Goal: Information Seeking & Learning: Learn about a topic

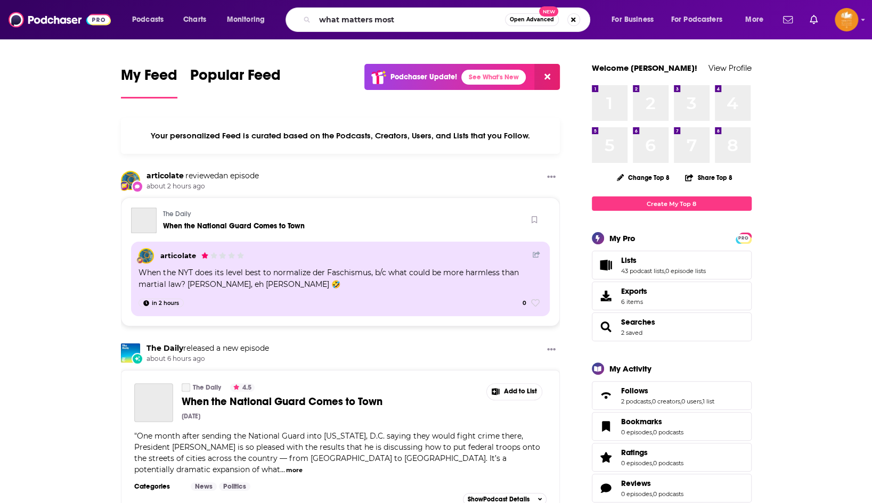
type input "what matters most"
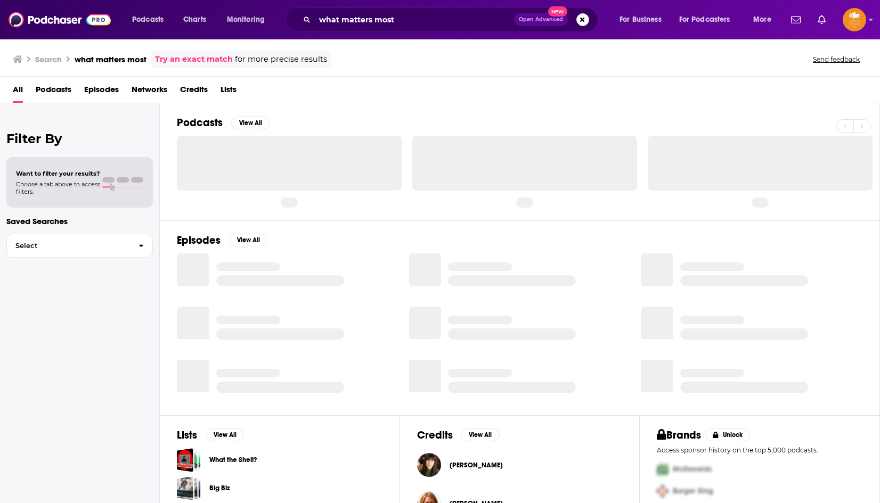
click at [60, 88] on span "Podcasts" at bounding box center [54, 92] width 36 height 22
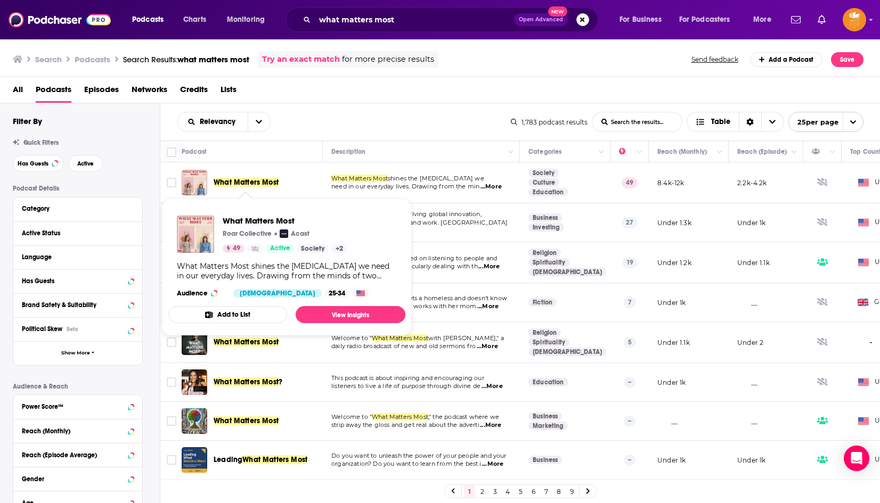
click at [264, 179] on span "What Matters Most" at bounding box center [246, 182] width 65 height 9
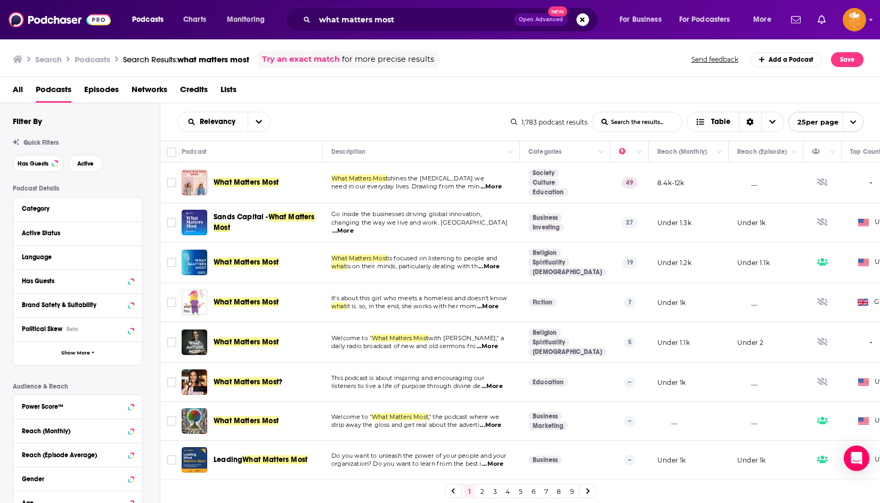
click at [57, 84] on span "Podcasts" at bounding box center [54, 92] width 36 height 22
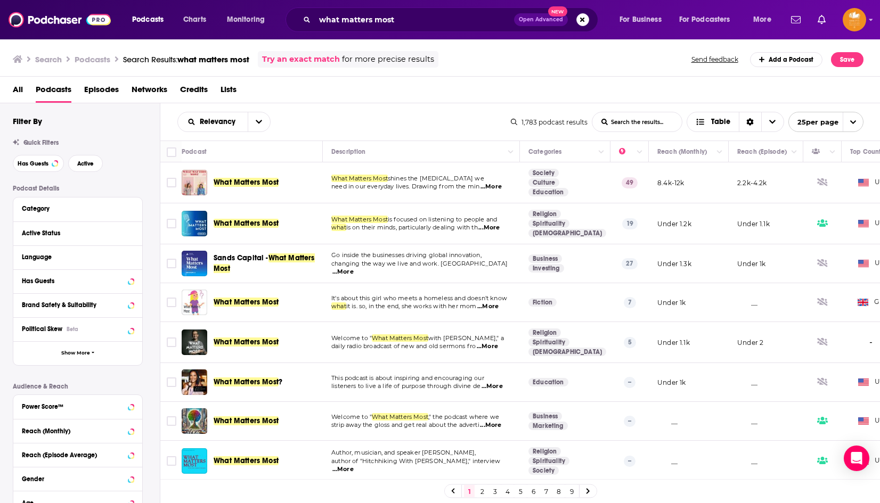
click at [15, 85] on span "All" at bounding box center [18, 92] width 10 height 22
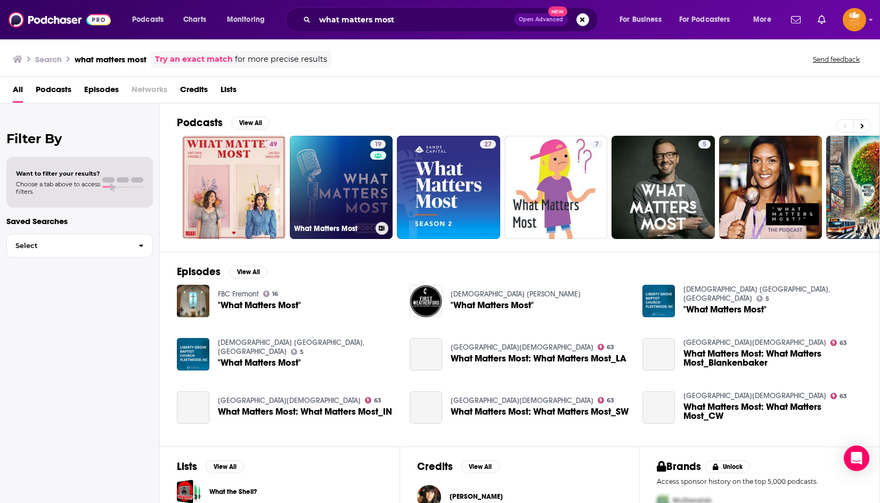
click at [327, 187] on link "19 What Matters Most" at bounding box center [341, 187] width 103 height 103
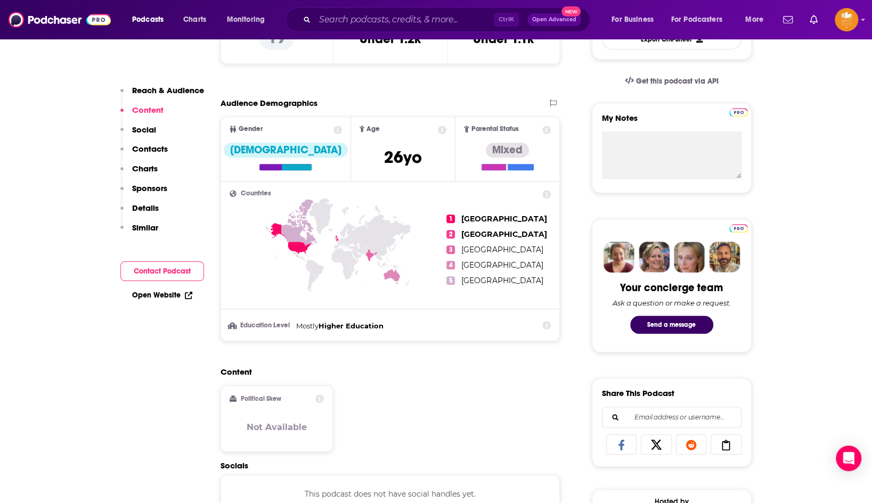
scroll to position [160, 0]
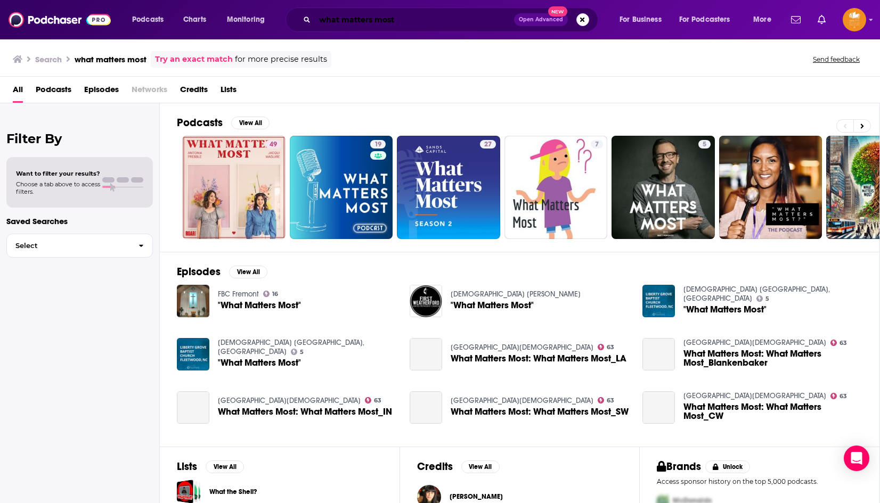
click at [431, 18] on input "what matters most" at bounding box center [414, 19] width 199 height 17
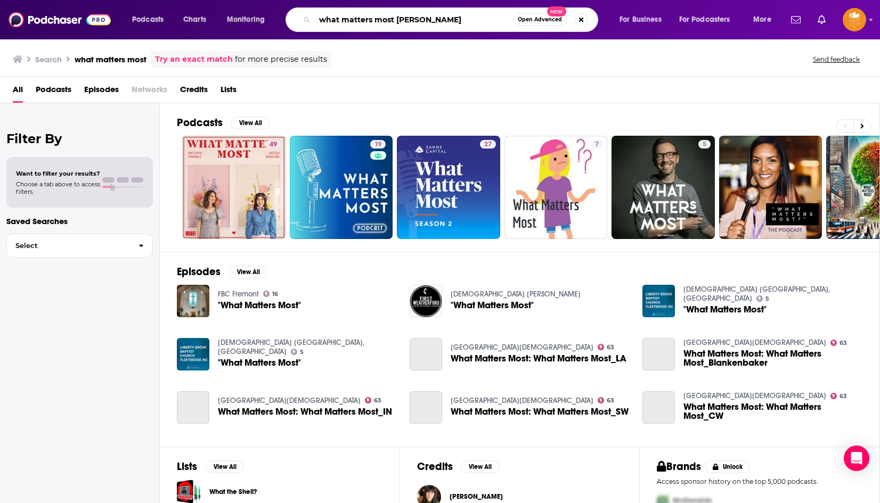
type input "what matters most [PERSON_NAME]"
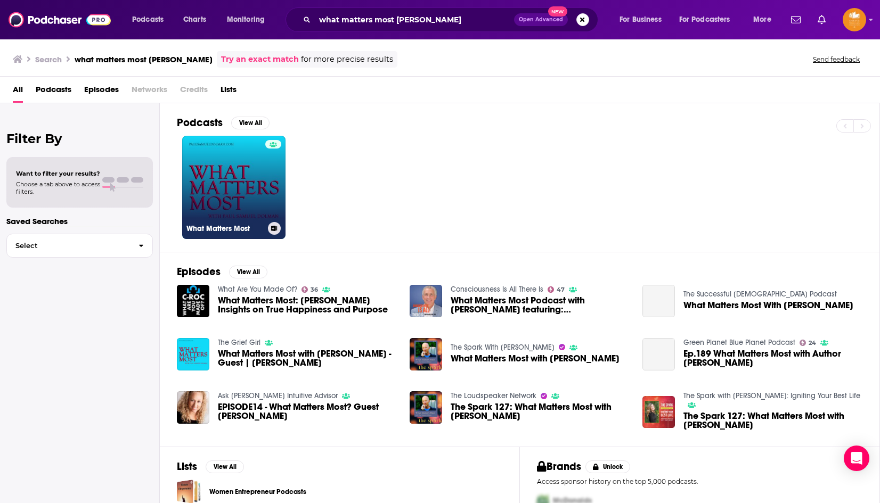
click at [250, 183] on link "What Matters Most" at bounding box center [233, 187] width 103 height 103
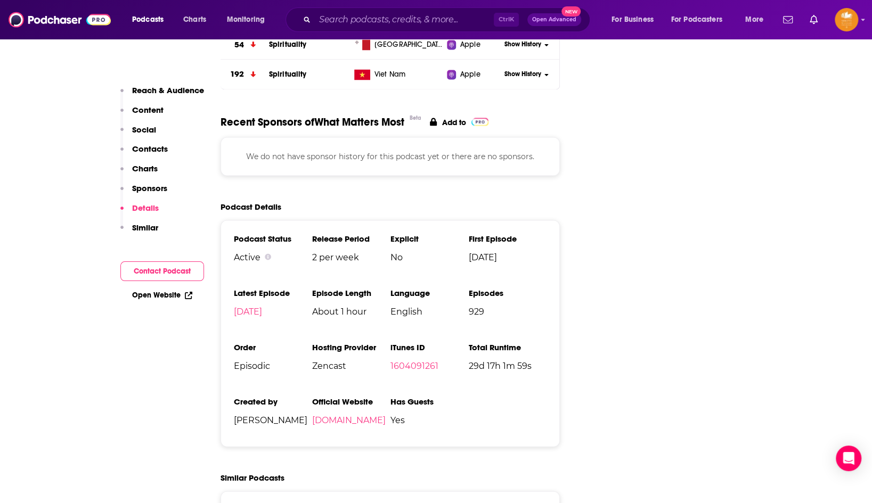
scroll to position [1331, 0]
